Goal: Task Accomplishment & Management: Manage account settings

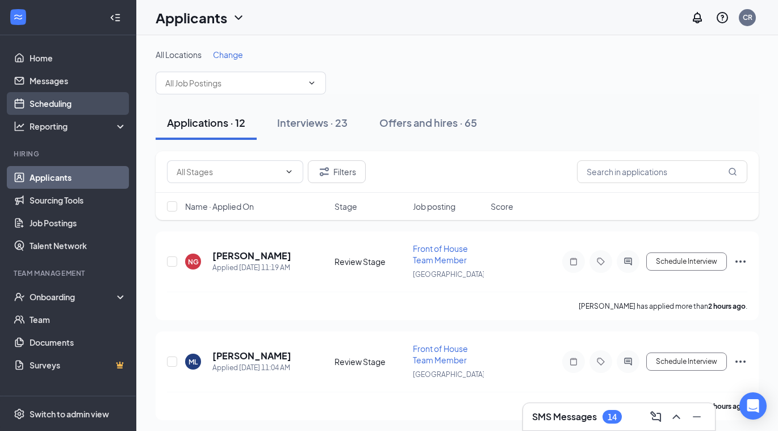
click at [50, 100] on link "Scheduling" at bounding box center [78, 103] width 97 height 23
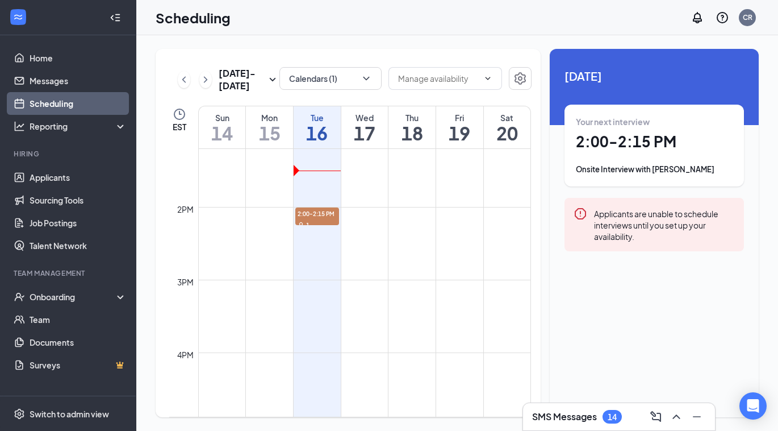
scroll to position [962, 0]
click at [318, 218] on div "1" at bounding box center [317, 222] width 44 height 11
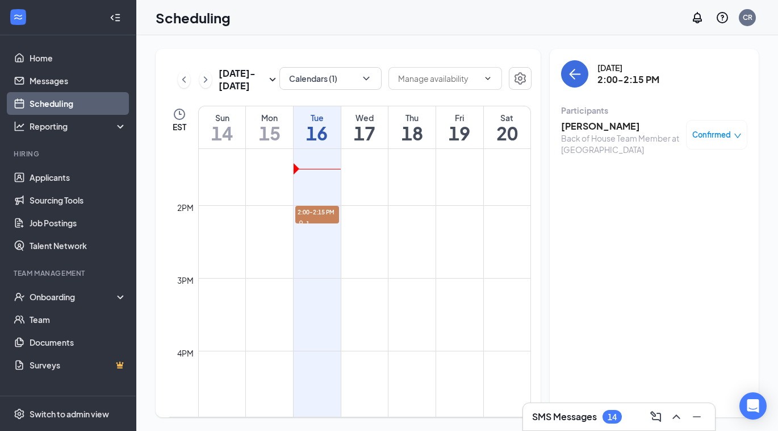
click at [651, 133] on div "Back of House Team Member at [GEOGRAPHIC_DATA]" at bounding box center [620, 143] width 119 height 23
click at [623, 127] on h3 "[PERSON_NAME]" at bounding box center [620, 126] width 119 height 12
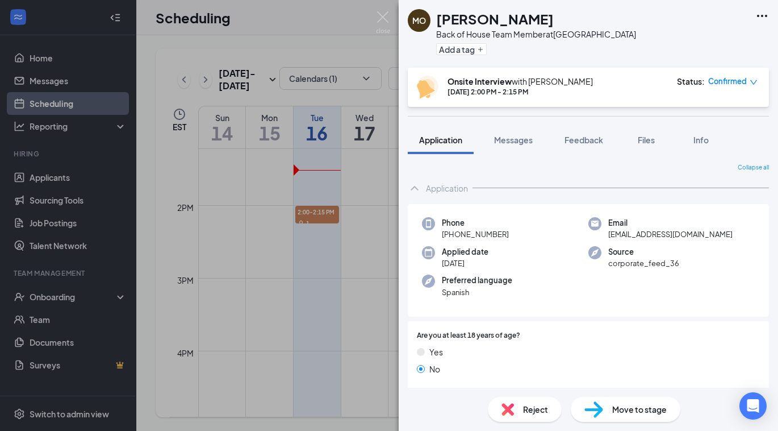
click at [373, 175] on div "MO [PERSON_NAME] Back of House Team Member at [GEOGRAPHIC_DATA] Add a tag Onsit…" at bounding box center [389, 215] width 778 height 431
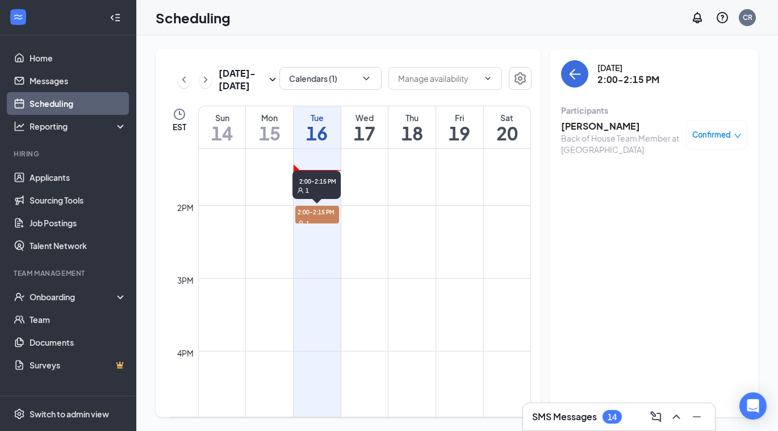
click at [311, 218] on div "1" at bounding box center [317, 222] width 44 height 11
click at [595, 122] on h3 "[PERSON_NAME]" at bounding box center [620, 126] width 119 height 12
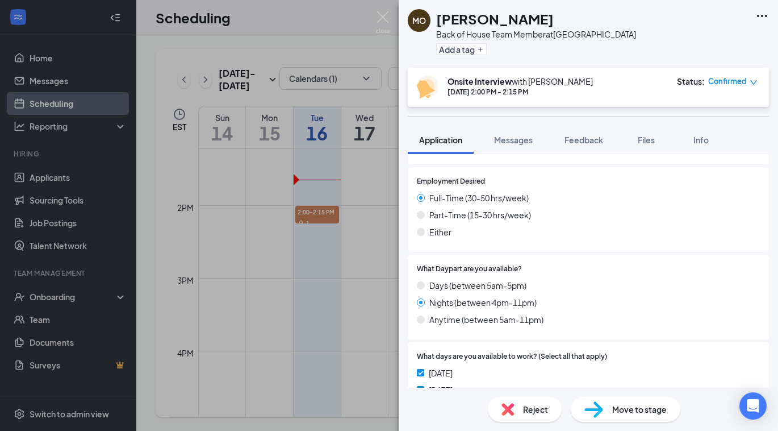
scroll to position [565, 0]
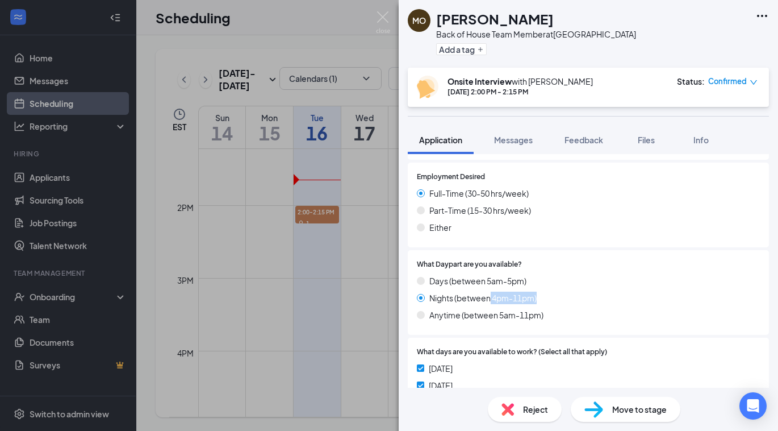
drag, startPoint x: 491, startPoint y: 282, endPoint x: 560, endPoint y: 282, distance: 68.7
click at [560, 291] on div "Nights (between 4pm-11pm)" at bounding box center [588, 297] width 343 height 12
click at [552, 290] on div "Days (between 5am-5pm) Nights (between 4pm-11pm) Anytime (between 5am-11pm)" at bounding box center [588, 299] width 343 height 51
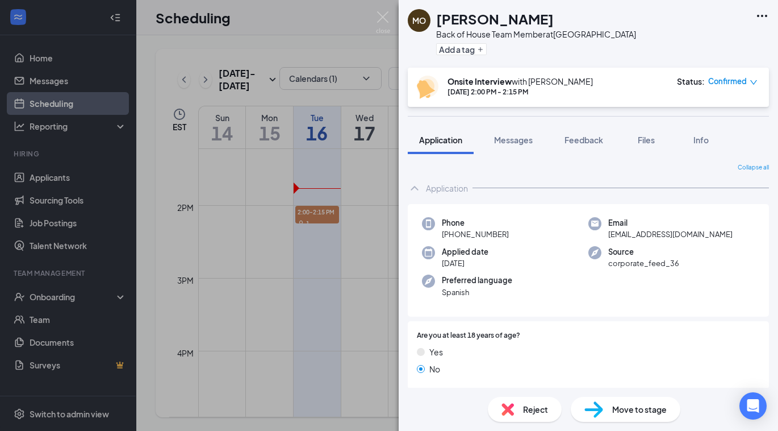
scroll to position [0, 0]
click at [383, 21] on img at bounding box center [383, 22] width 14 height 22
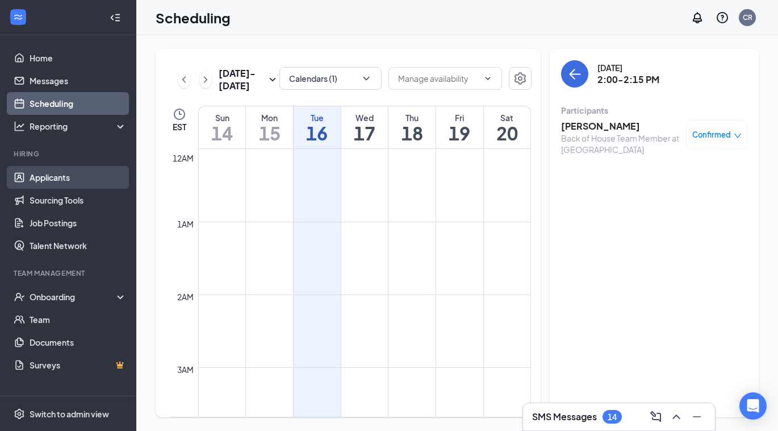
click at [102, 177] on link "Applicants" at bounding box center [78, 177] width 97 height 23
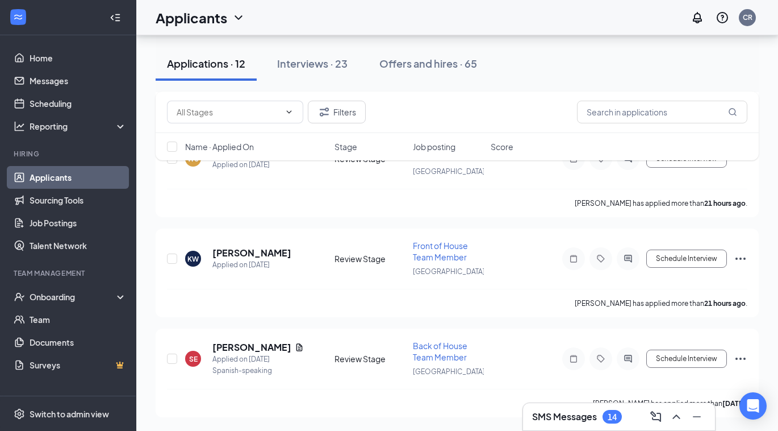
scroll to position [1057, 0]
